Goal: Task Accomplishment & Management: Use online tool/utility

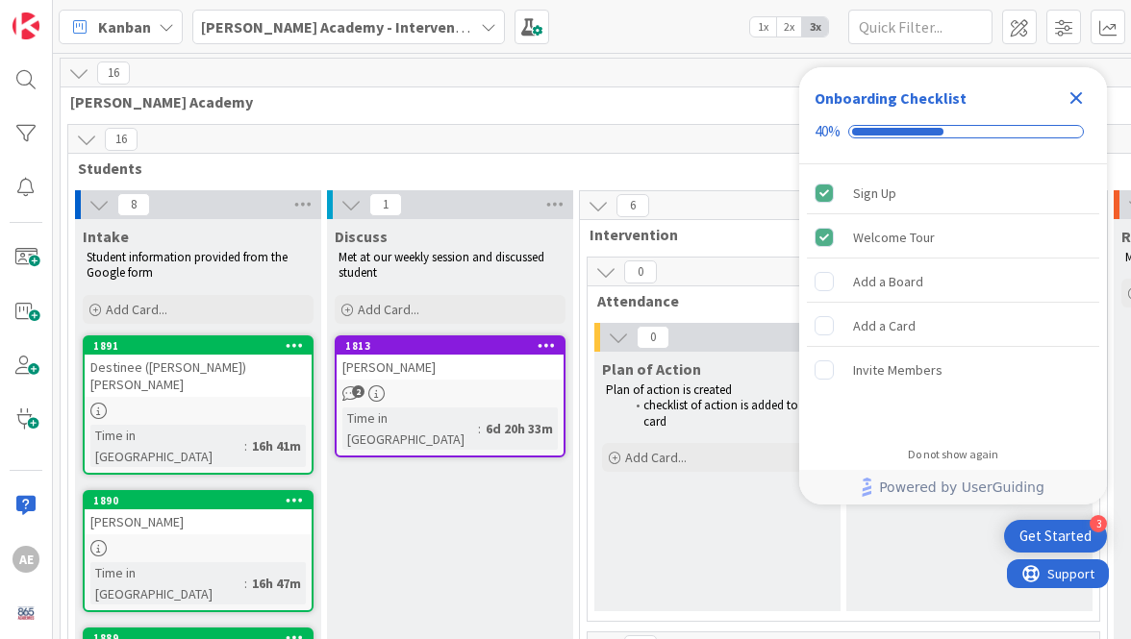
click at [261, 34] on b "[PERSON_NAME] Academy - Intervention" at bounding box center [342, 26] width 283 height 19
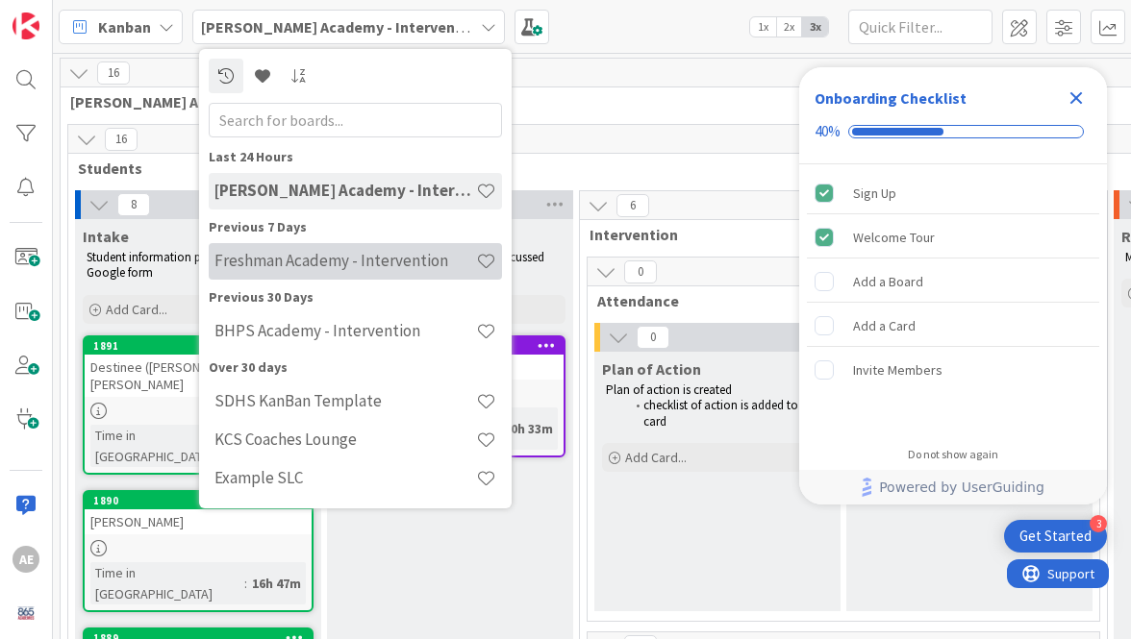
click at [236, 257] on h4 "Freshman Academy - Intervention" at bounding box center [344, 260] width 261 height 19
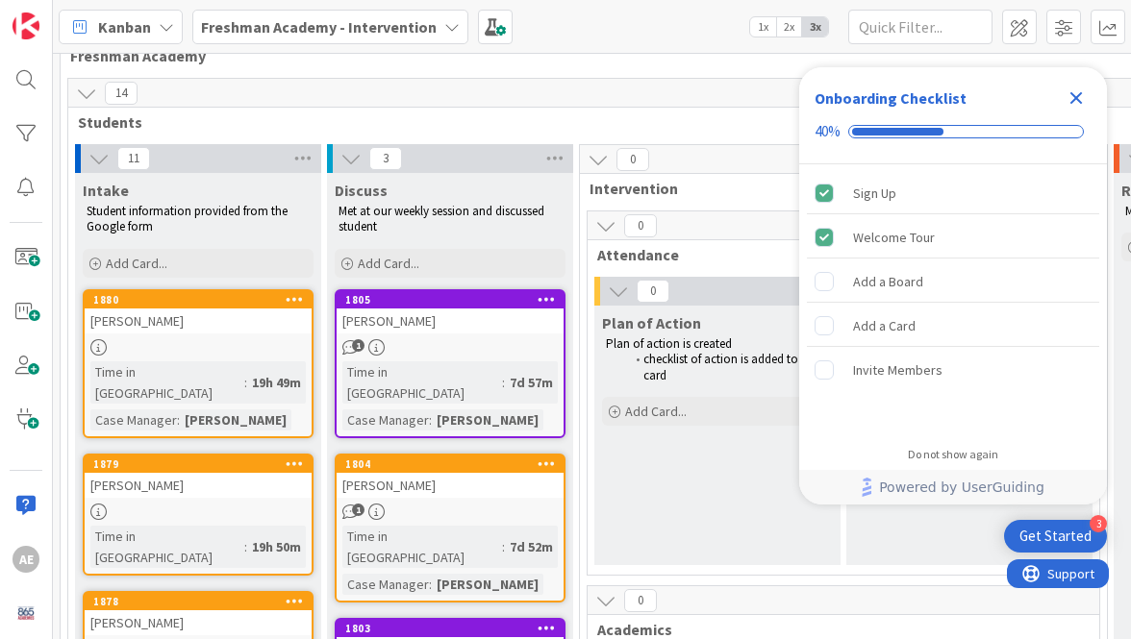
scroll to position [42, 0]
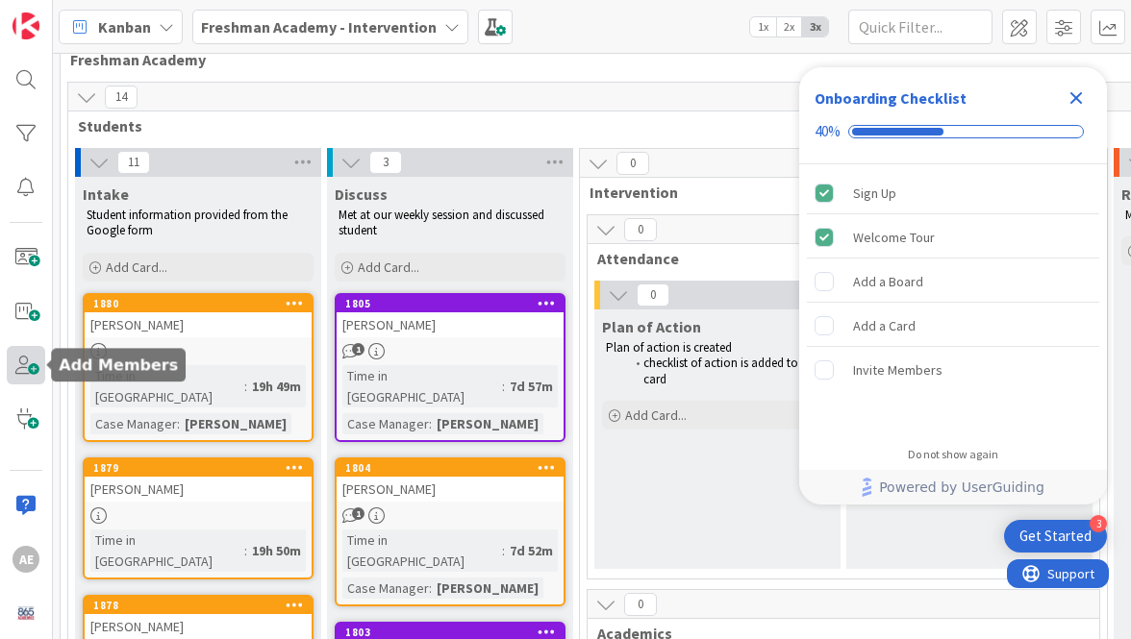
click at [33, 375] on span at bounding box center [26, 365] width 38 height 38
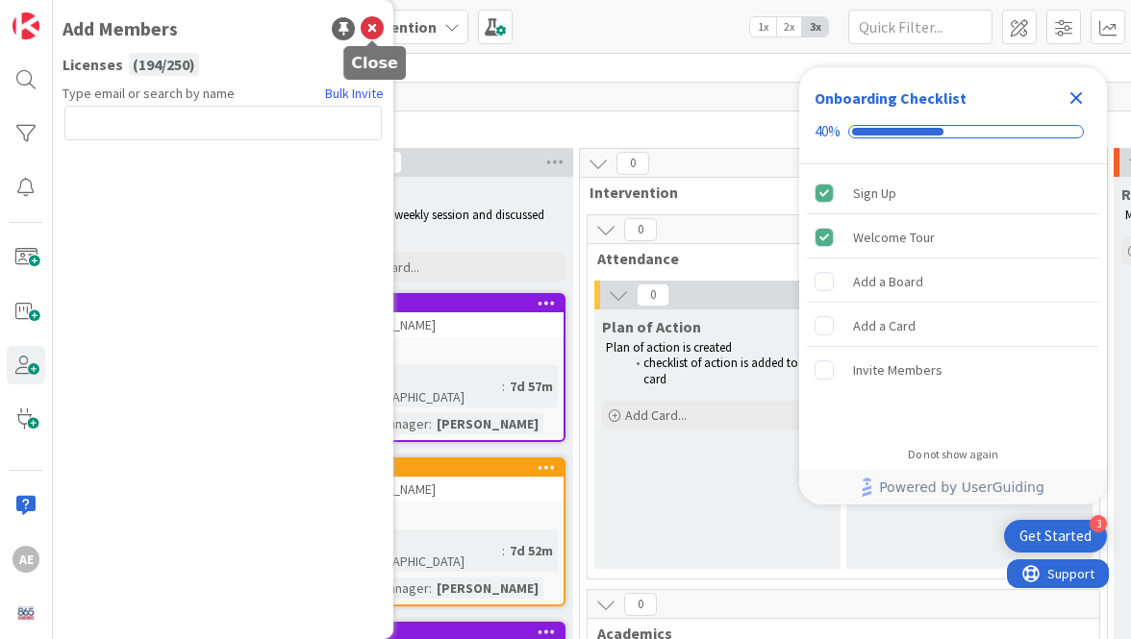
click at [368, 26] on icon at bounding box center [372, 28] width 23 height 23
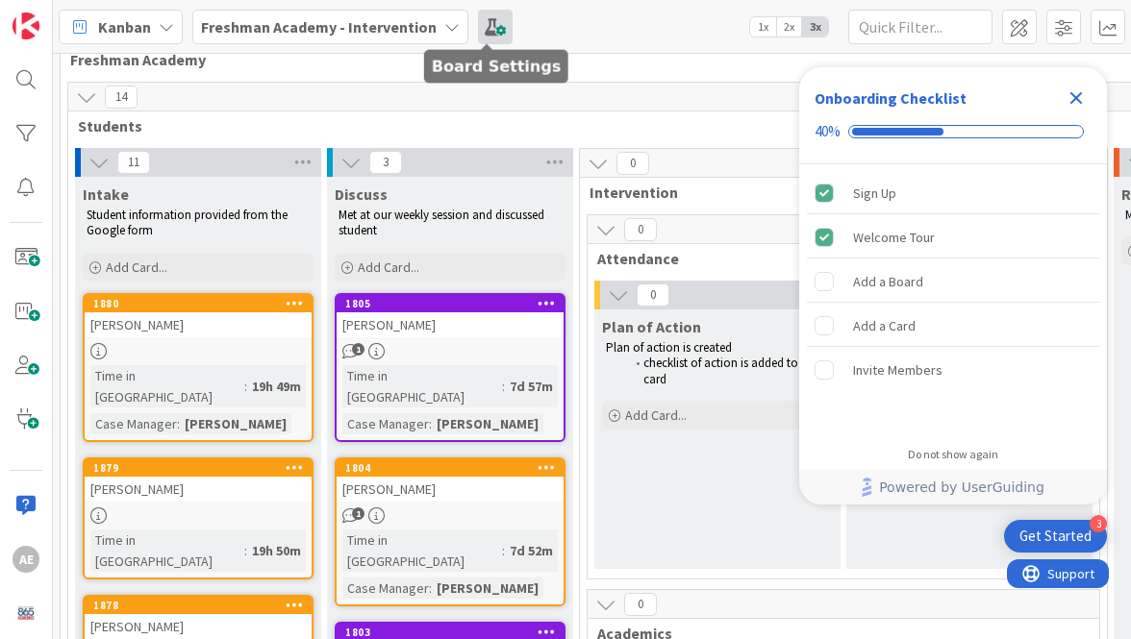
click at [481, 31] on span at bounding box center [495, 27] width 35 height 35
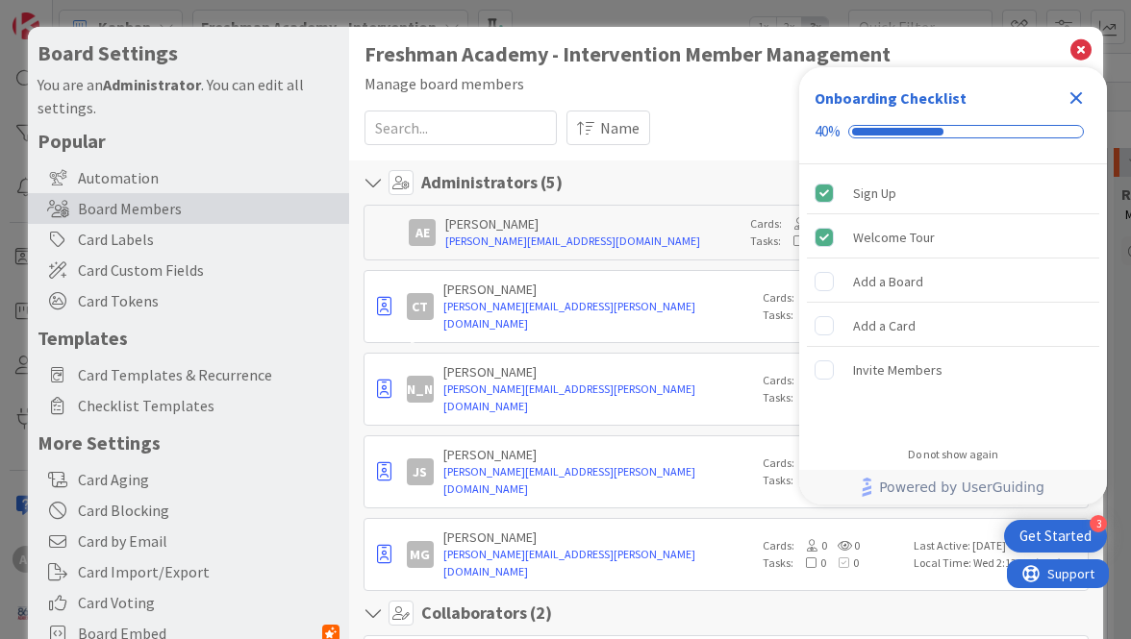
click at [1079, 91] on icon "Close Checklist" at bounding box center [1075, 98] width 23 height 23
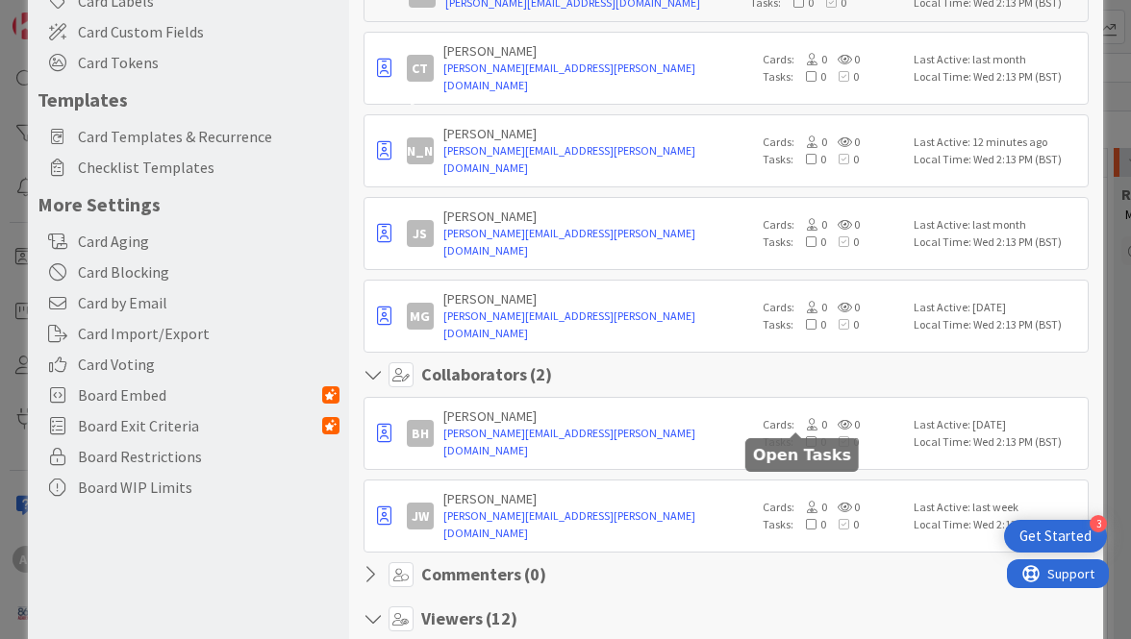
scroll to position [239, 0]
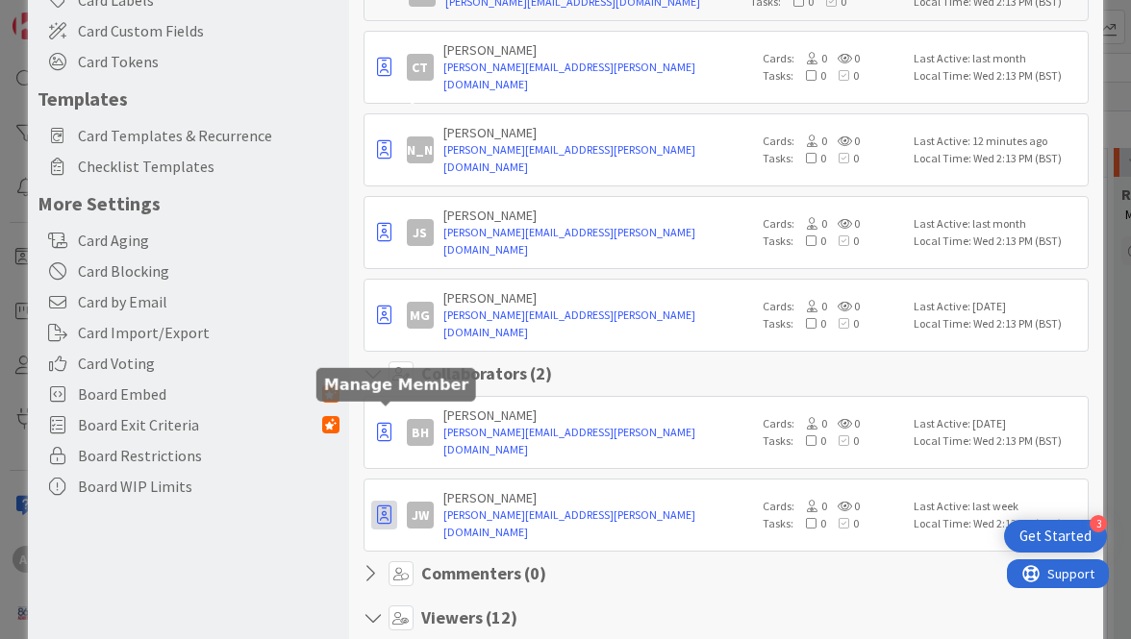
click at [388, 506] on icon "button" at bounding box center [384, 515] width 14 height 19
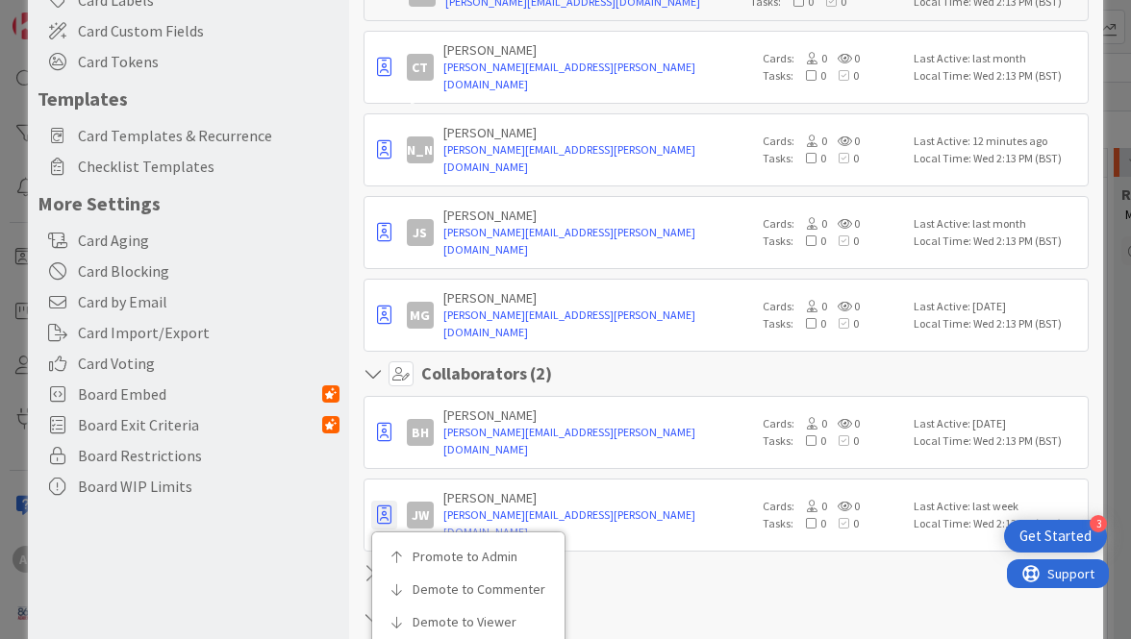
click at [662, 489] on div "Jennifer Williams" at bounding box center [598, 497] width 310 height 17
